Goal: Register for event/course

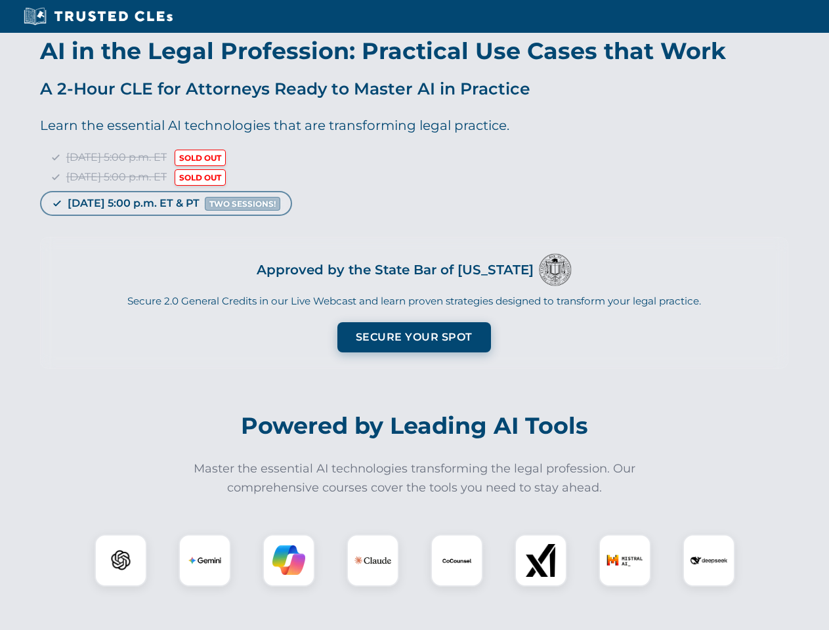
click at [414, 337] on button "Secure Your Spot" at bounding box center [414, 337] width 154 height 30
click at [121, 561] on img at bounding box center [121, 561] width 38 height 38
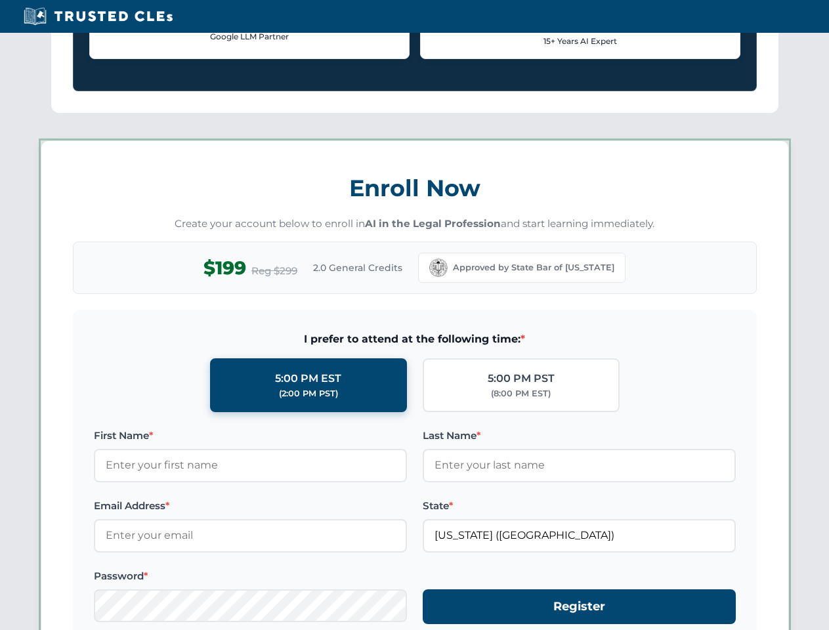
click at [289, 561] on div "Enroll Now Create your account below to enroll in AI in the Legal Profession an…" at bounding box center [415, 438] width 748 height 596
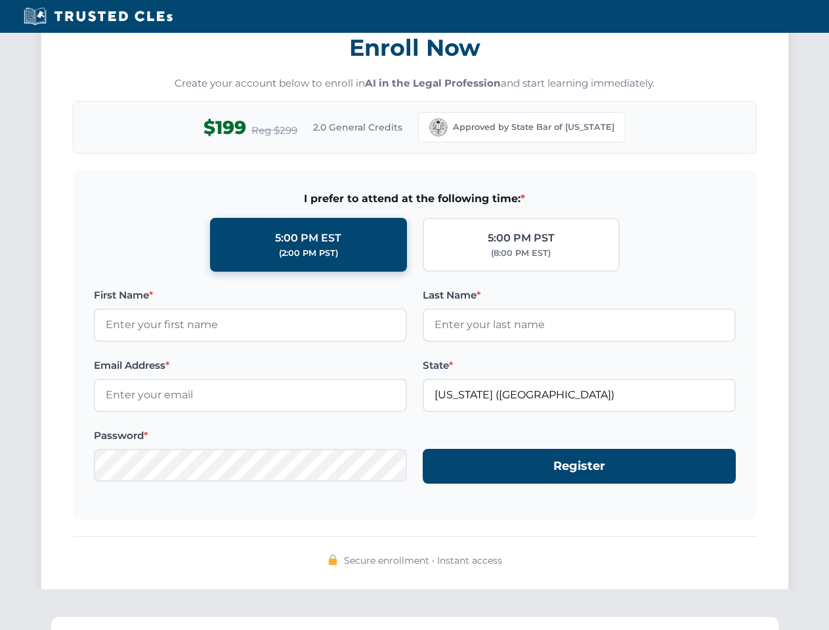
click at [625, 561] on div "Secure enrollment • Instant access" at bounding box center [415, 561] width 684 height 17
click at [709, 561] on div "Secure enrollment • Instant access" at bounding box center [415, 561] width 684 height 17
